Goal: Register for event/course

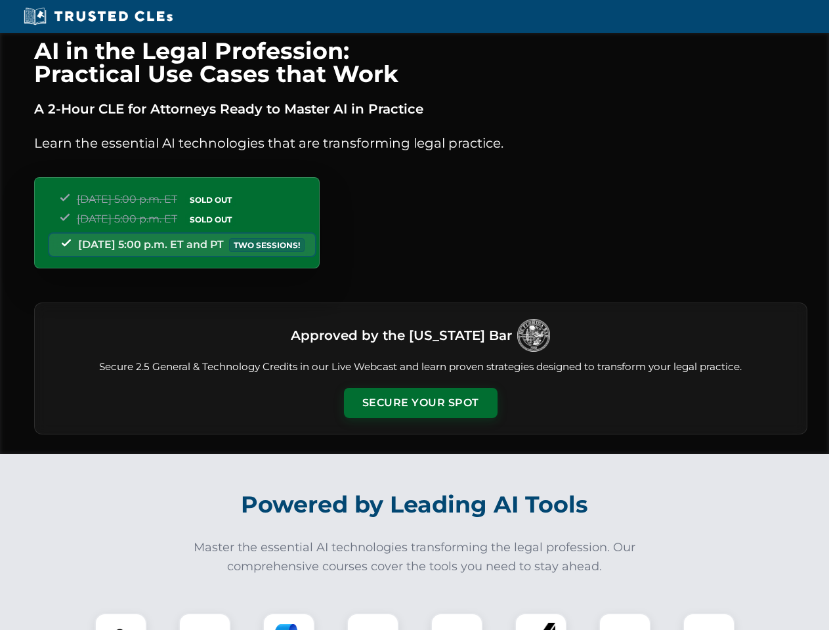
click at [420, 403] on button "Secure Your Spot" at bounding box center [421, 403] width 154 height 30
click at [121, 622] on img at bounding box center [121, 639] width 38 height 38
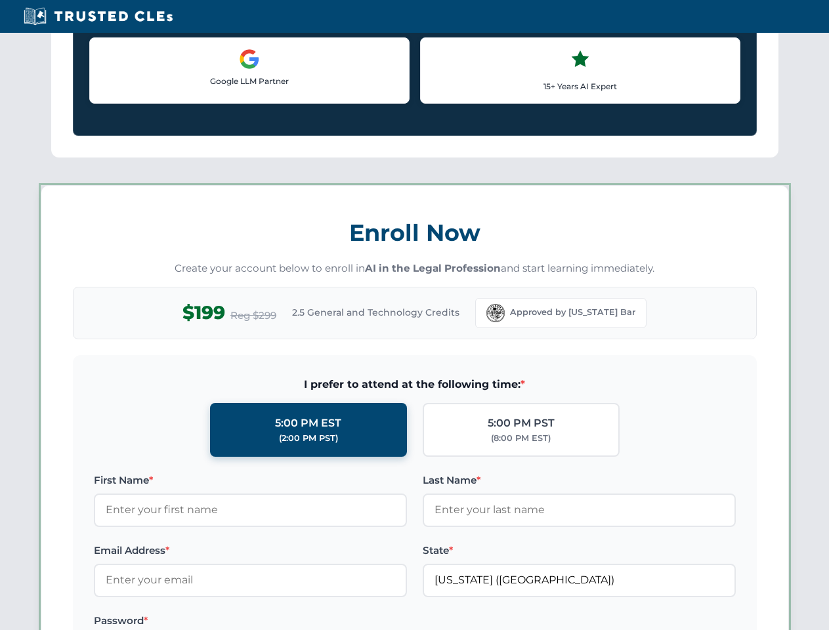
click at [289, 622] on label "Password *" at bounding box center [250, 621] width 313 height 16
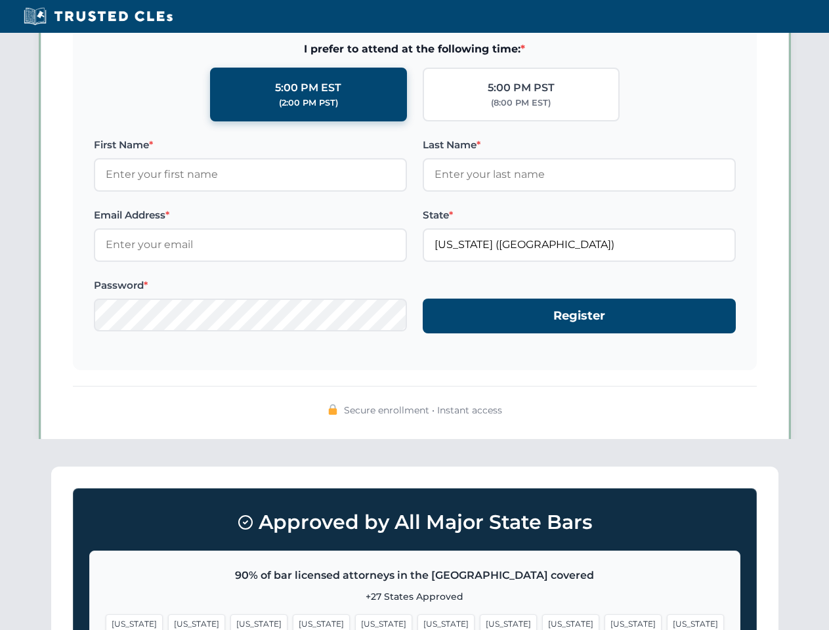
click at [604, 622] on span "[US_STATE]" at bounding box center [632, 623] width 57 height 19
